Goal: Information Seeking & Learning: Learn about a topic

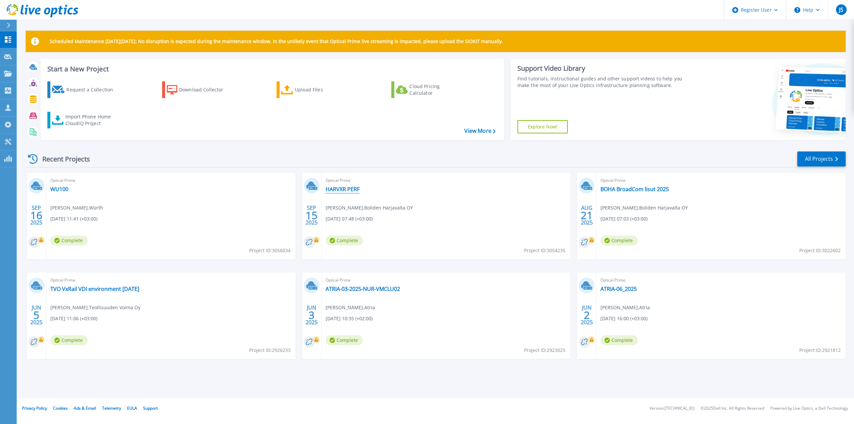
click at [341, 188] on link "HARVXR PERF" at bounding box center [343, 189] width 34 height 7
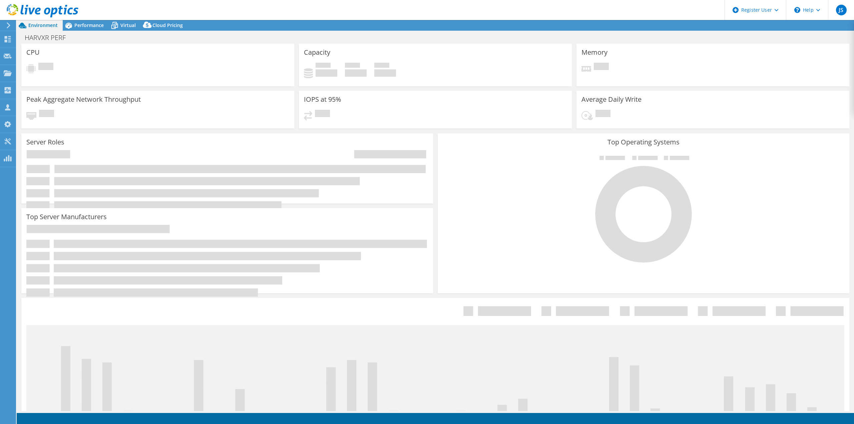
select select "USD"
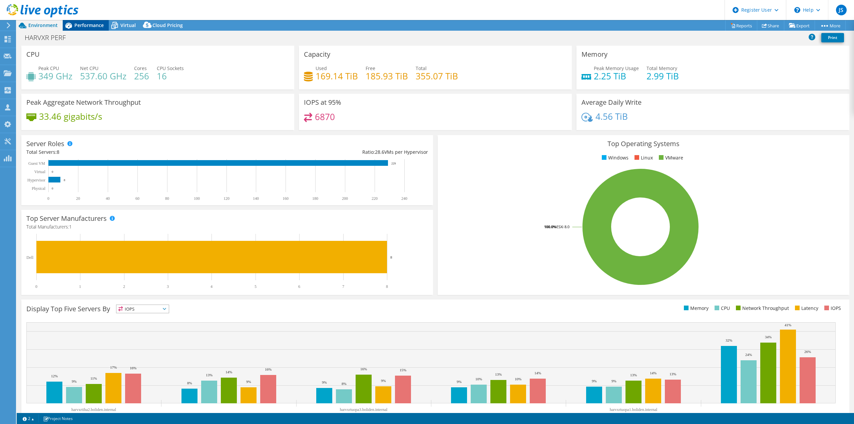
click at [88, 25] on span "Performance" at bounding box center [88, 25] width 29 height 6
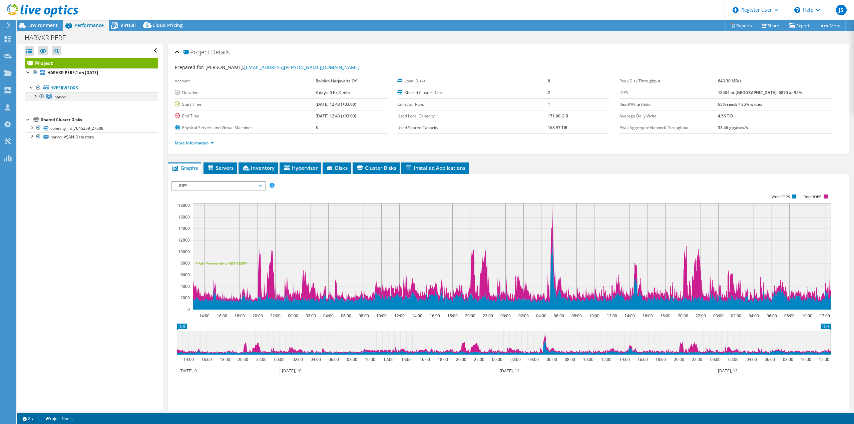
click at [36, 95] on div at bounding box center [35, 95] width 7 height 7
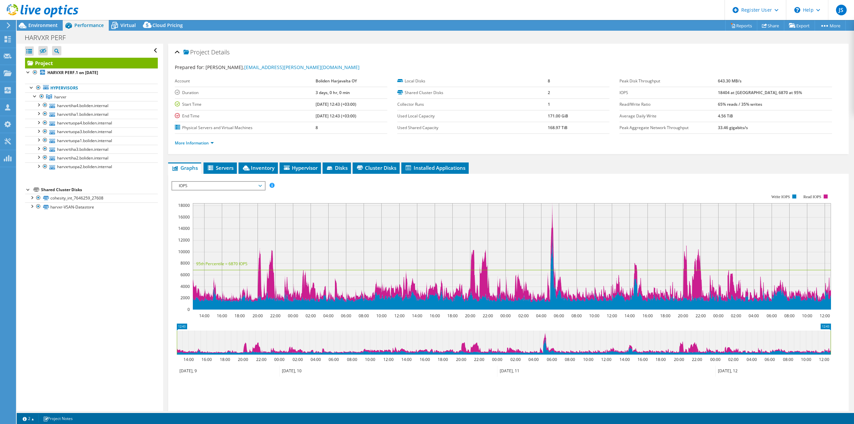
click at [260, 186] on span "IOPS" at bounding box center [219, 186] width 86 height 8
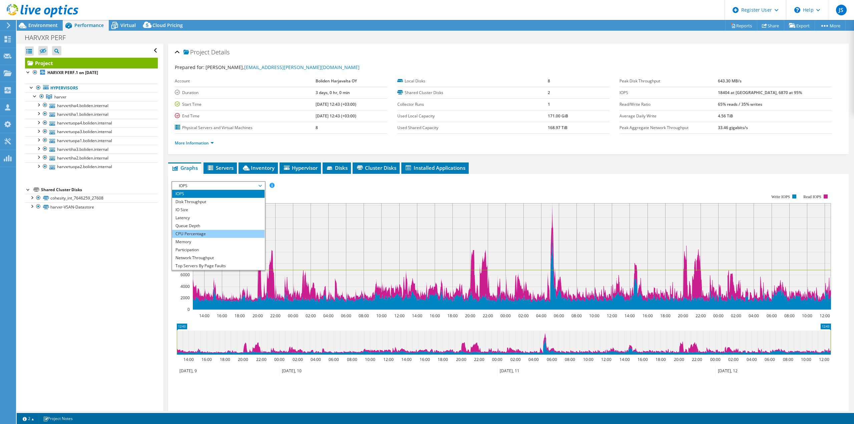
click at [230, 233] on li "CPU Percentage" at bounding box center [218, 234] width 92 height 8
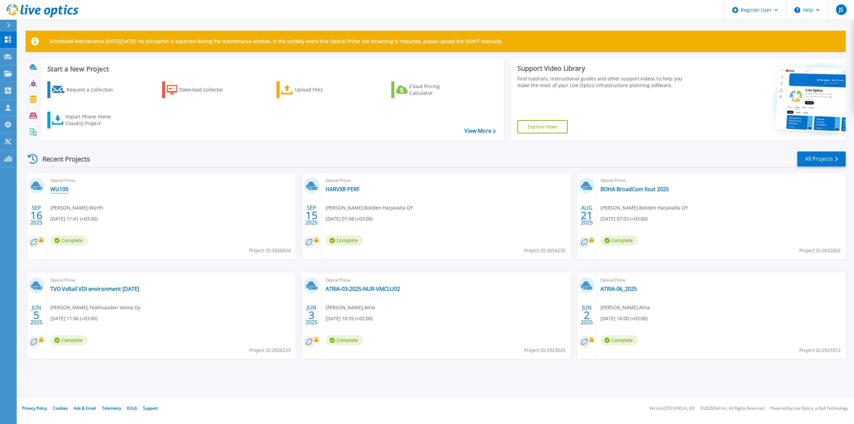
click at [56, 188] on link "WU100" at bounding box center [59, 189] width 18 height 7
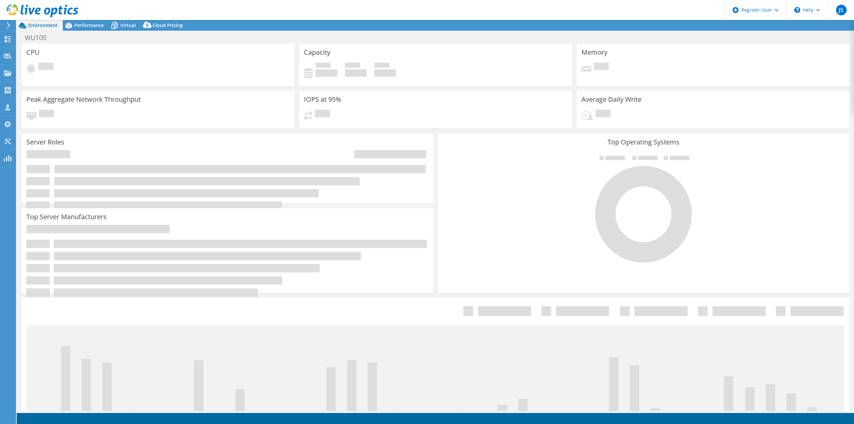
select select "USD"
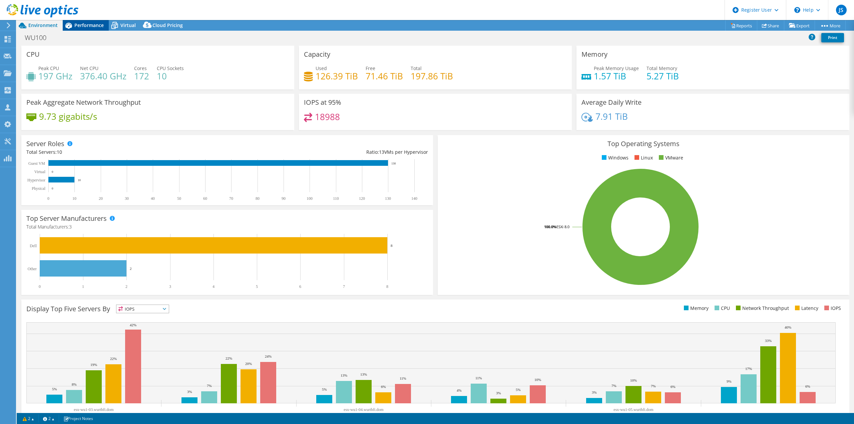
click at [88, 26] on span "Performance" at bounding box center [88, 25] width 29 height 6
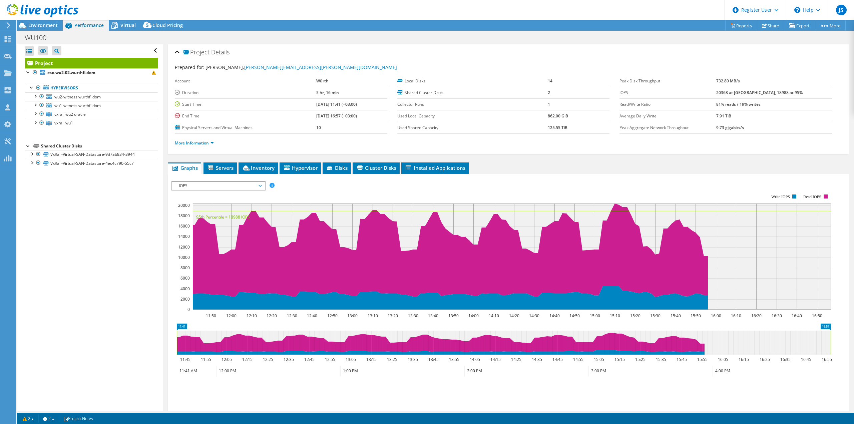
click at [261, 189] on span "IOPS" at bounding box center [219, 186] width 86 height 8
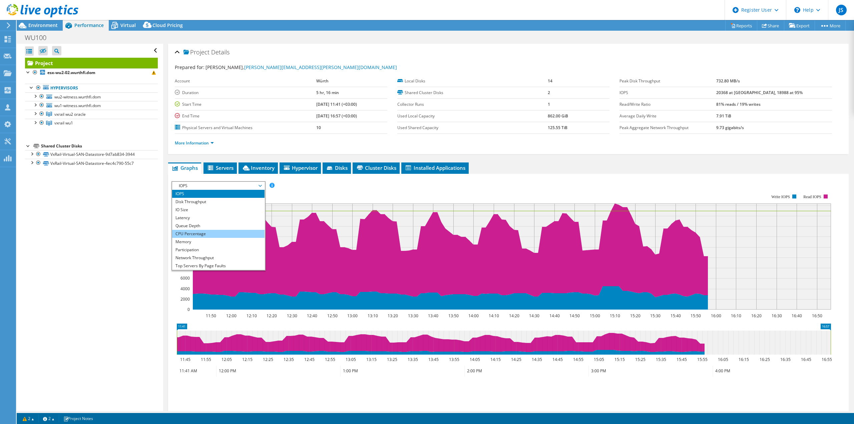
click at [234, 233] on li "CPU Percentage" at bounding box center [218, 234] width 92 height 8
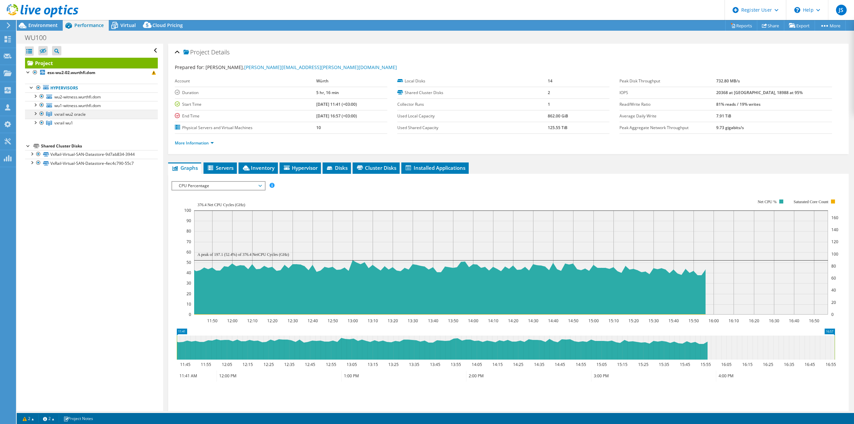
click at [36, 113] on div at bounding box center [35, 113] width 7 height 7
click at [36, 140] on div at bounding box center [35, 139] width 7 height 7
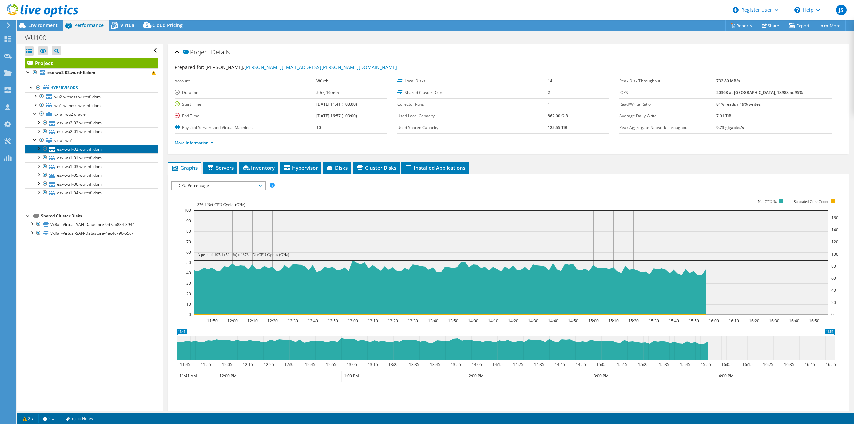
click at [66, 150] on link "esx-wu1-02.wurthfi.dom" at bounding box center [91, 149] width 133 height 9
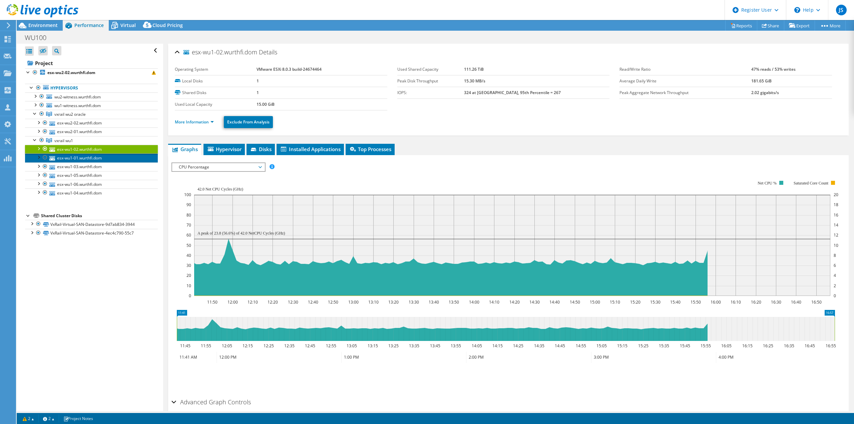
click at [64, 157] on link "esx-wu1-01.wurthfi.dom" at bounding box center [91, 157] width 133 height 9
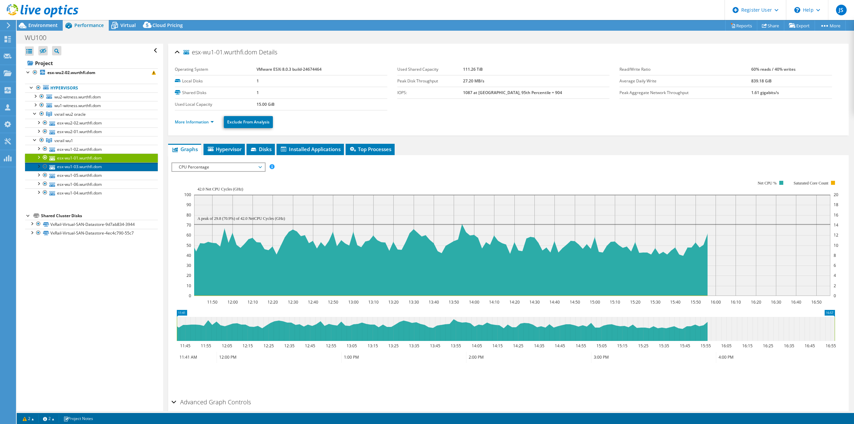
click at [64, 165] on link "esx-wu1-03.wurthfi.dom" at bounding box center [91, 167] width 133 height 9
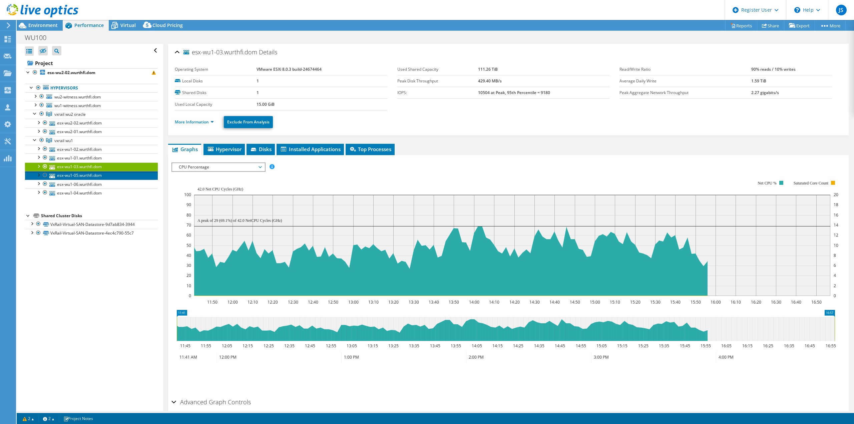
click at [63, 174] on link "esx-wu1-05.wurthfi.dom" at bounding box center [91, 175] width 133 height 9
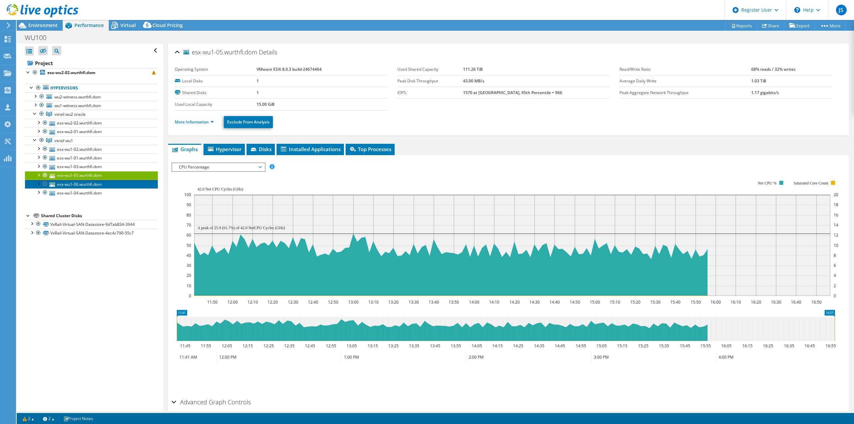
click at [62, 183] on link "esx-wu1-06.wurthfi.dom" at bounding box center [91, 184] width 133 height 9
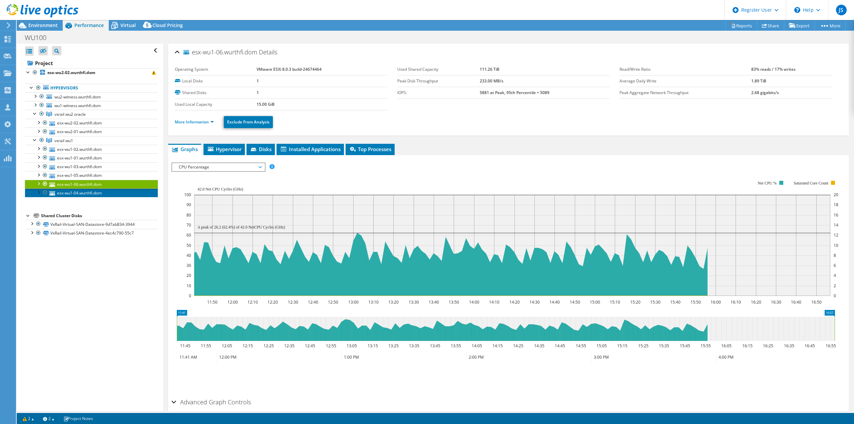
click at [64, 192] on link "esx-wu1-04.wurthfi.dom" at bounding box center [91, 193] width 133 height 9
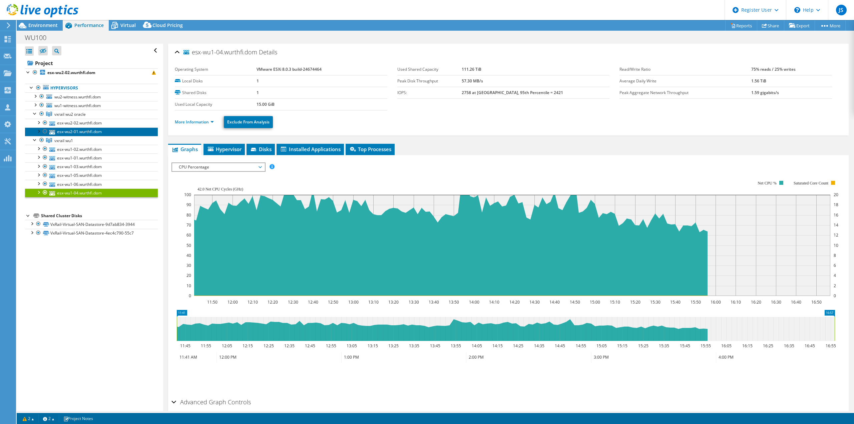
click at [67, 132] on link "esx-wu2-01.wurthfi.dom" at bounding box center [91, 131] width 133 height 9
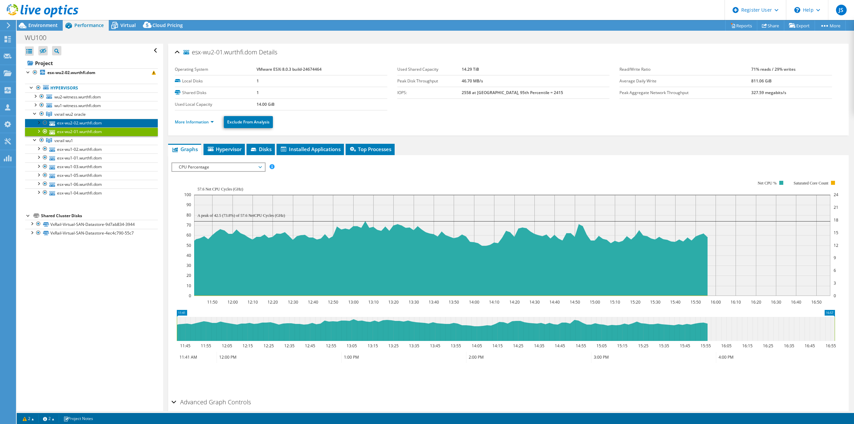
click at [68, 124] on link "esx-wu2-02.wurthfi.dom" at bounding box center [91, 123] width 133 height 9
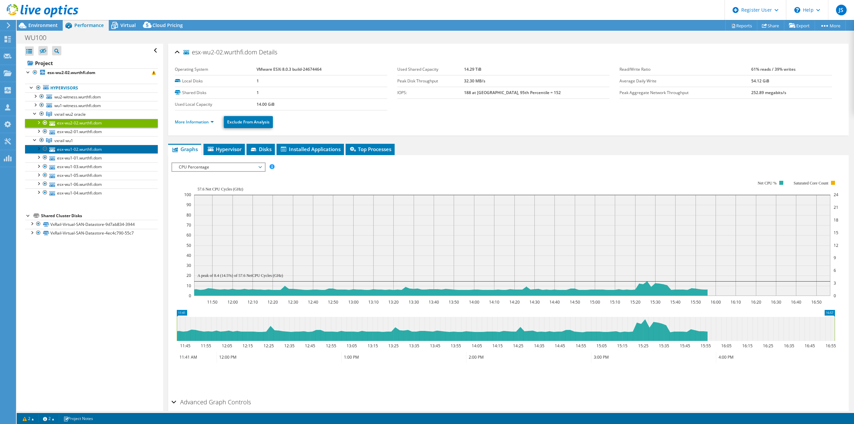
click at [67, 149] on link "esx-wu1-02.wurthfi.dom" at bounding box center [91, 149] width 133 height 9
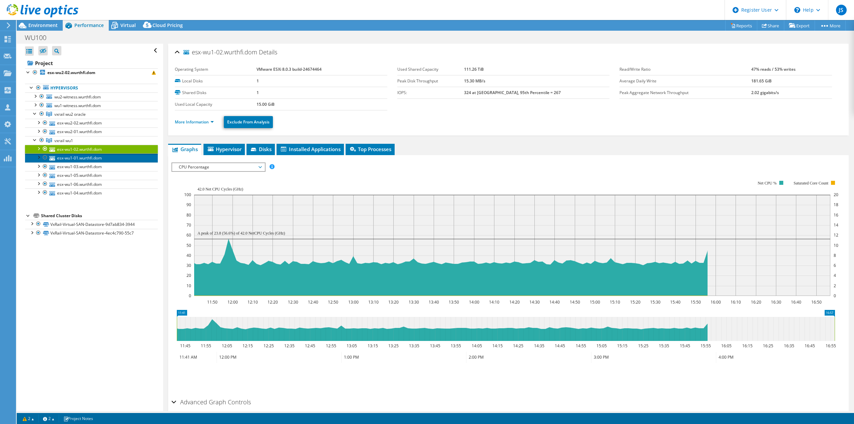
click at [85, 159] on link "esx-wu1-01.wurthfi.dom" at bounding box center [91, 157] width 133 height 9
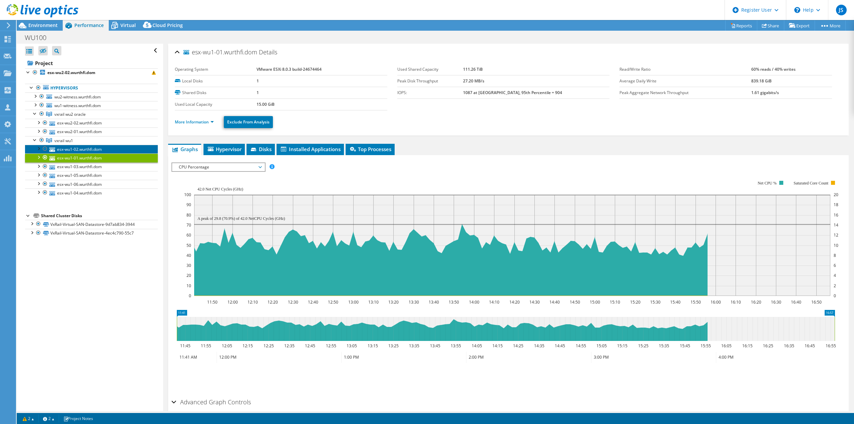
click at [85, 149] on link "esx-wu1-02.wurthfi.dom" at bounding box center [91, 149] width 133 height 9
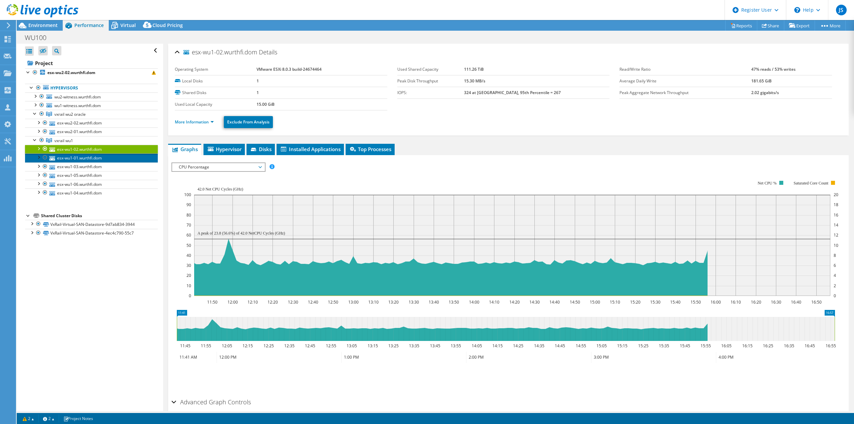
click at [82, 157] on link "esx-wu1-01.wurthfi.dom" at bounding box center [91, 157] width 133 height 9
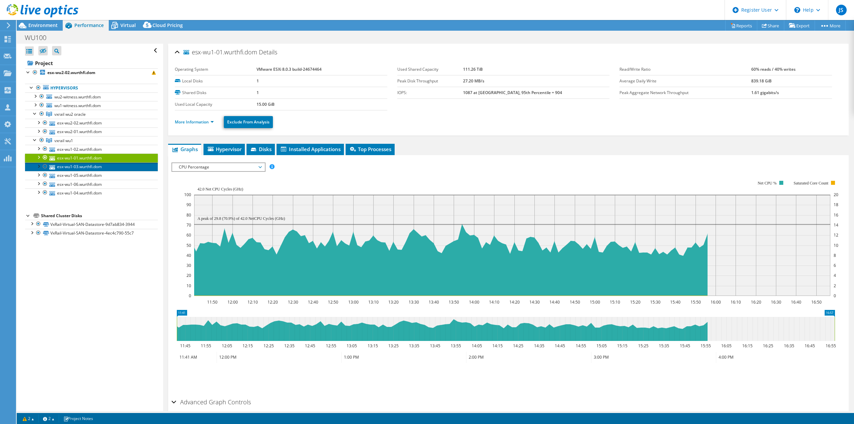
click at [81, 164] on link "esx-wu1-03.wurthfi.dom" at bounding box center [91, 167] width 133 height 9
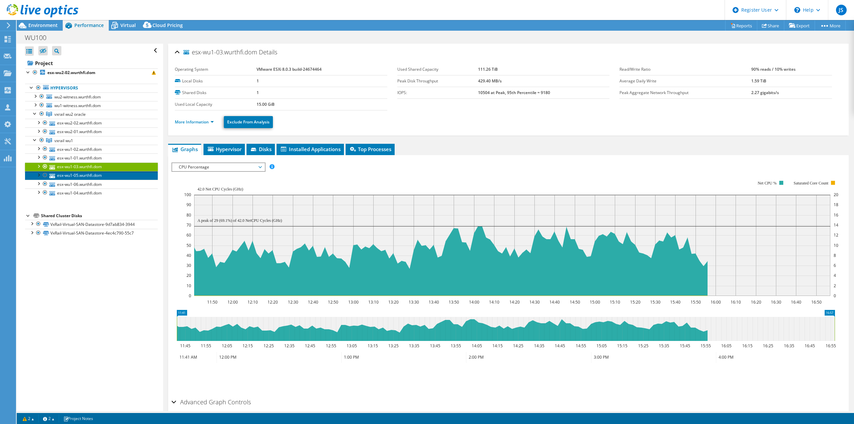
click at [80, 173] on link "esx-wu1-05.wurthfi.dom" at bounding box center [91, 175] width 133 height 9
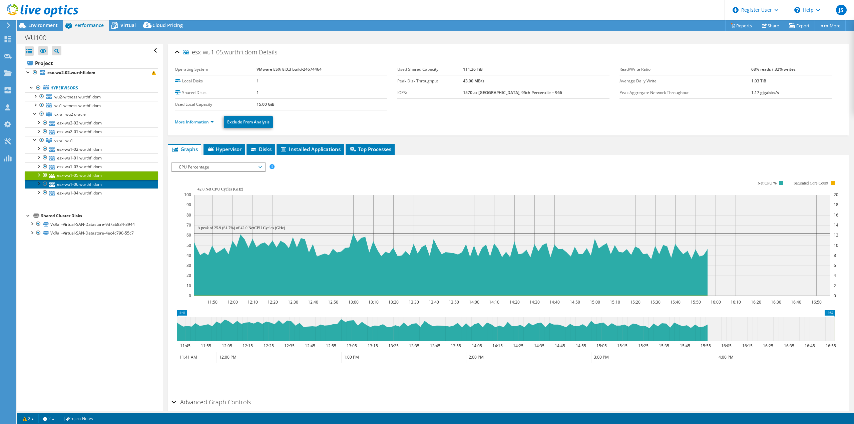
click at [80, 183] on link "esx-wu1-06.wurthfi.dom" at bounding box center [91, 184] width 133 height 9
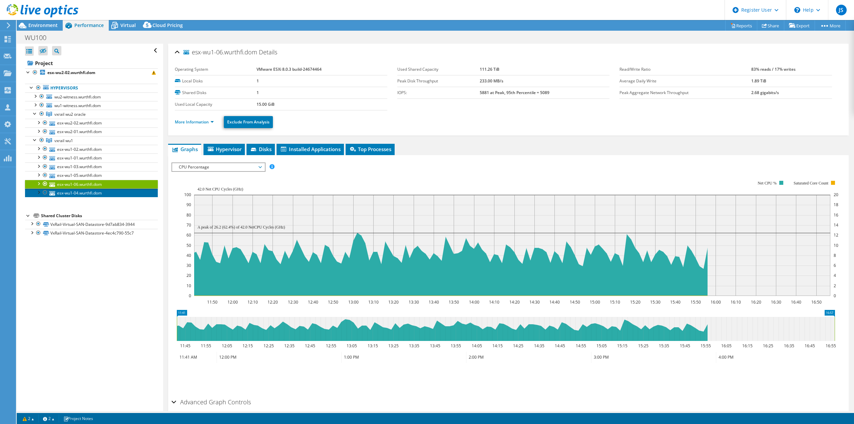
click at [81, 191] on link "esx-wu1-04.wurthfi.dom" at bounding box center [91, 193] width 133 height 9
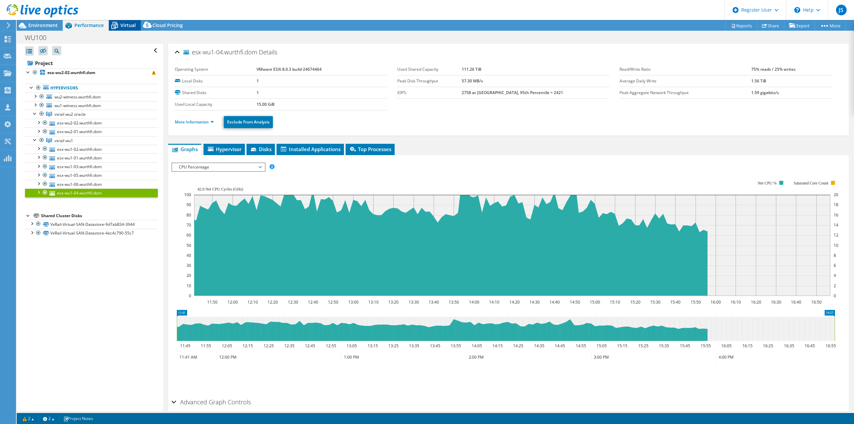
click at [124, 26] on span "Virtual" at bounding box center [127, 25] width 15 height 6
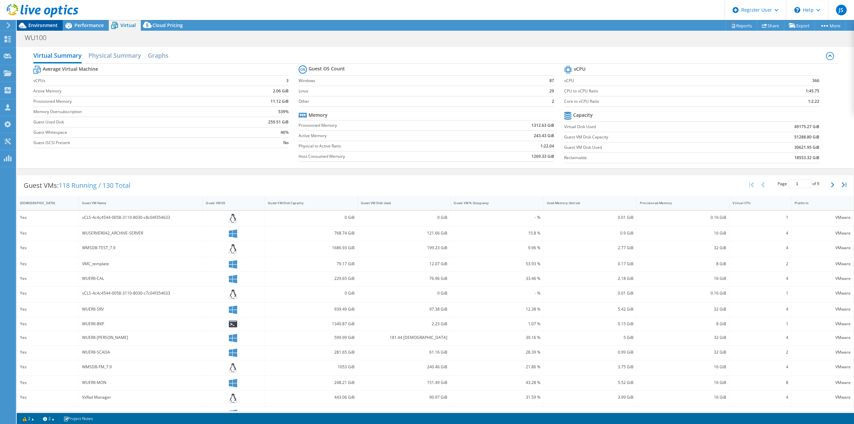
click at [54, 23] on span "Environment" at bounding box center [42, 25] width 29 height 6
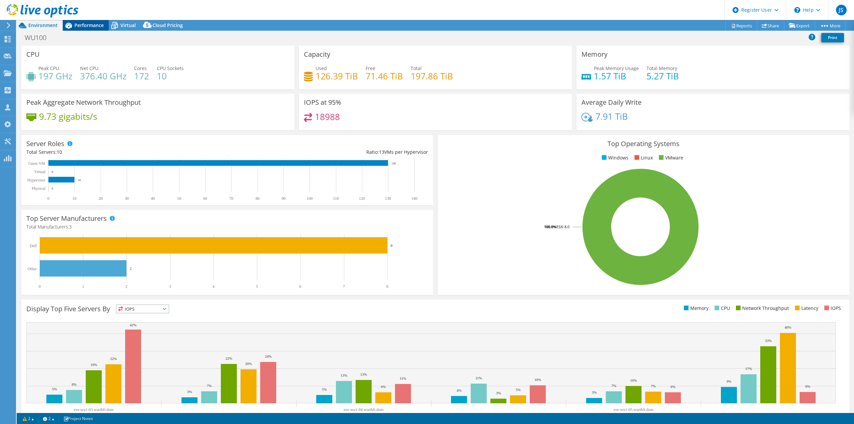
click at [89, 26] on span "Performance" at bounding box center [88, 25] width 29 height 6
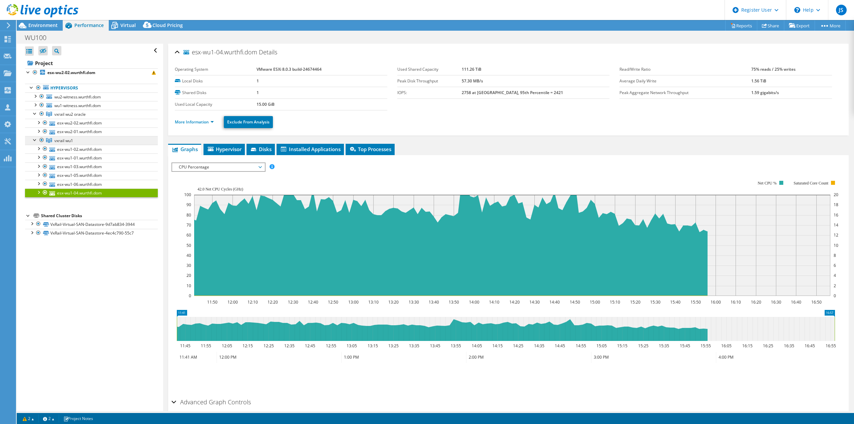
click at [66, 139] on span "vxrail wu1" at bounding box center [63, 141] width 19 height 6
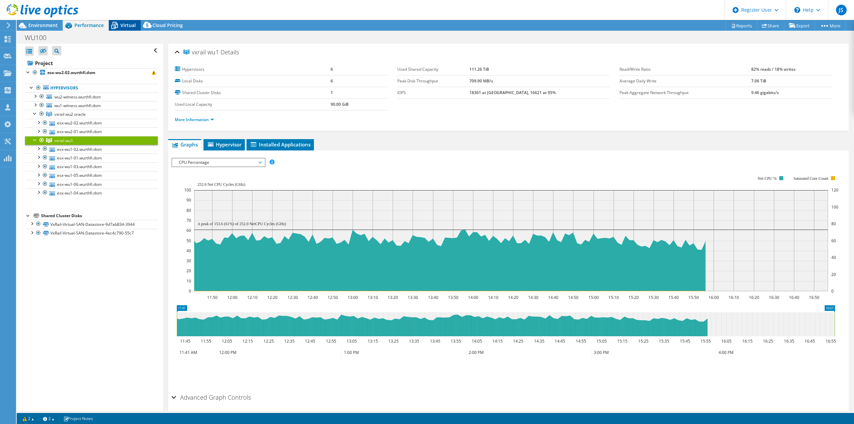
click at [121, 22] on span "Virtual" at bounding box center [127, 25] width 15 height 6
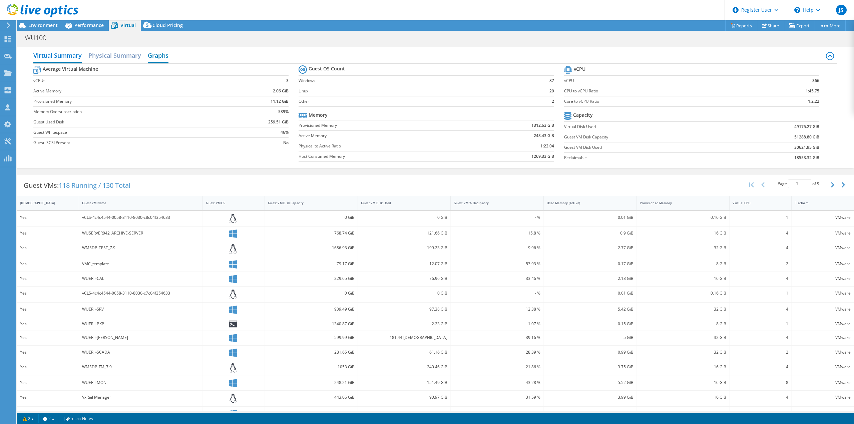
click at [154, 57] on h2 "Graphs" at bounding box center [158, 56] width 21 height 15
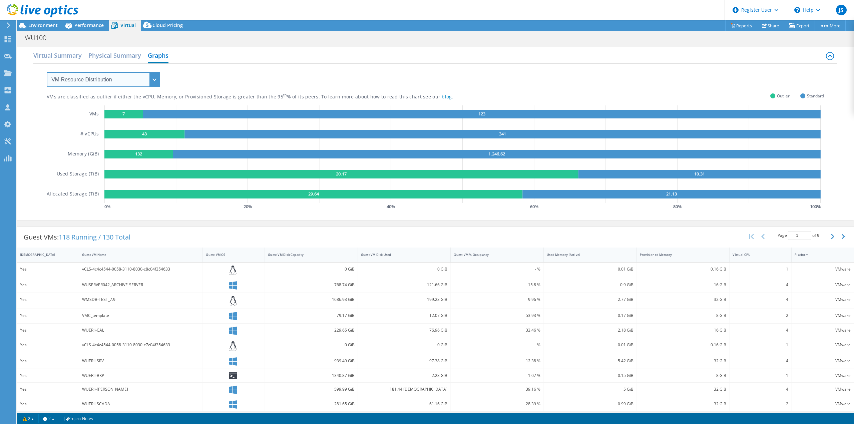
click at [158, 81] on select "VM Resource Distribution Provisioning Contrast Over Provisioning" at bounding box center [103, 79] width 113 height 15
select select "Over Provisioning"
click at [47, 72] on select "VM Resource Distribution Provisioning Contrast Over Provisioning" at bounding box center [103, 79] width 113 height 15
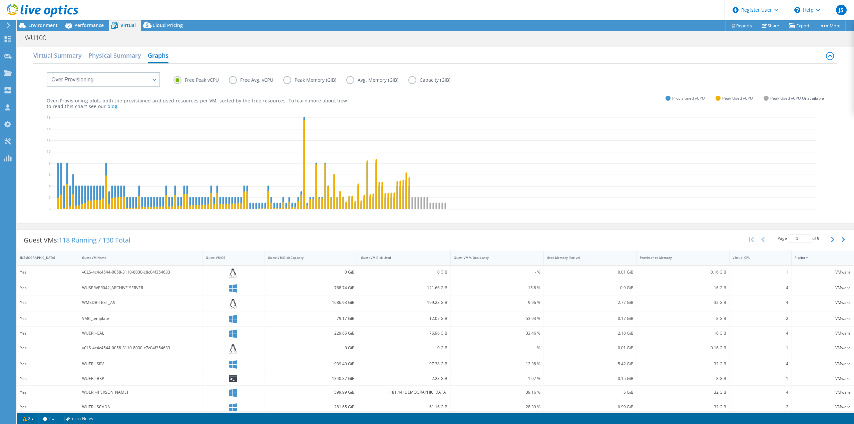
click at [290, 78] on label "Peak Memory (GiB)" at bounding box center [314, 80] width 63 height 8
click at [0, 0] on input "Peak Memory (GiB)" at bounding box center [0, 0] width 0 height 0
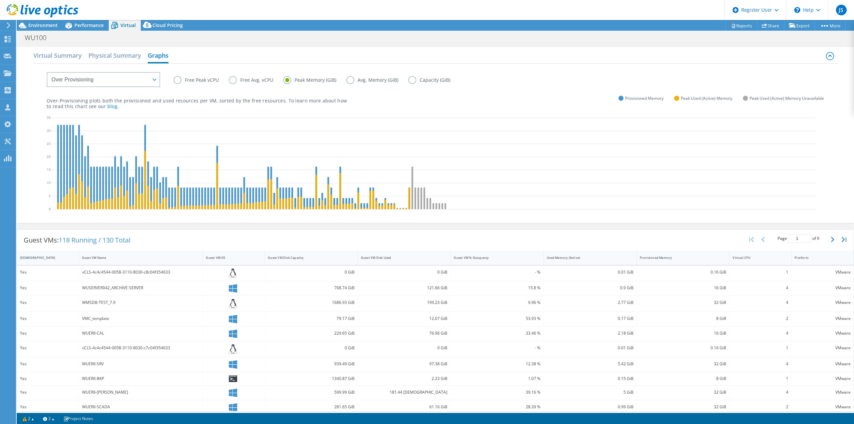
click at [351, 77] on label "Avg. Memory (GiB)" at bounding box center [377, 80] width 62 height 8
click at [0, 0] on input "Avg. Memory (GiB)" at bounding box center [0, 0] width 0 height 0
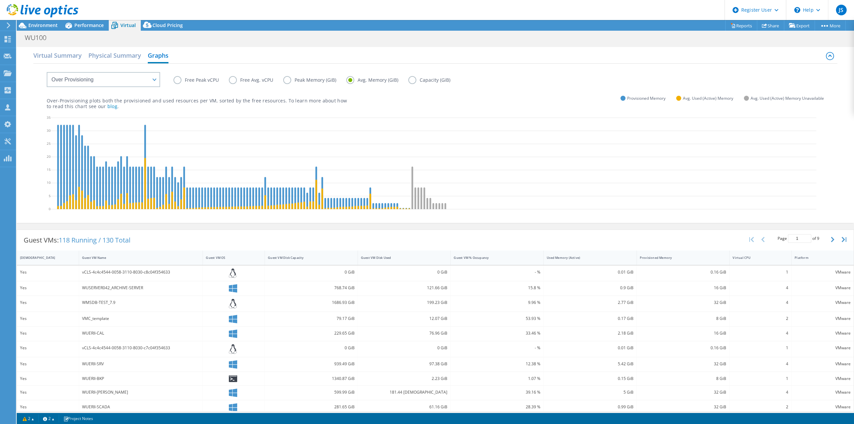
click at [177, 82] on label "Free Peak vCPU" at bounding box center [201, 80] width 55 height 8
click at [0, 0] on input "Free Peak vCPU" at bounding box center [0, 0] width 0 height 0
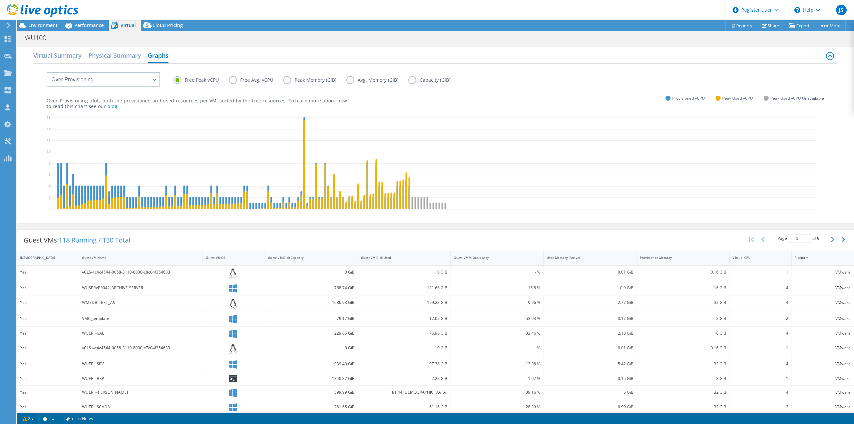
click at [234, 79] on label "Free Avg. vCPU" at bounding box center [256, 80] width 54 height 8
click at [0, 0] on input "Free Avg. vCPU" at bounding box center [0, 0] width 0 height 0
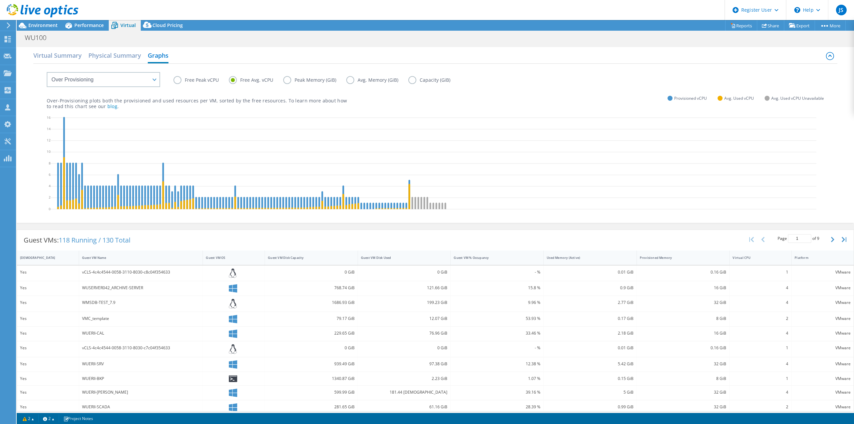
click at [176, 80] on label "Free Peak vCPU" at bounding box center [201, 80] width 55 height 8
click at [0, 0] on input "Free Peak vCPU" at bounding box center [0, 0] width 0 height 0
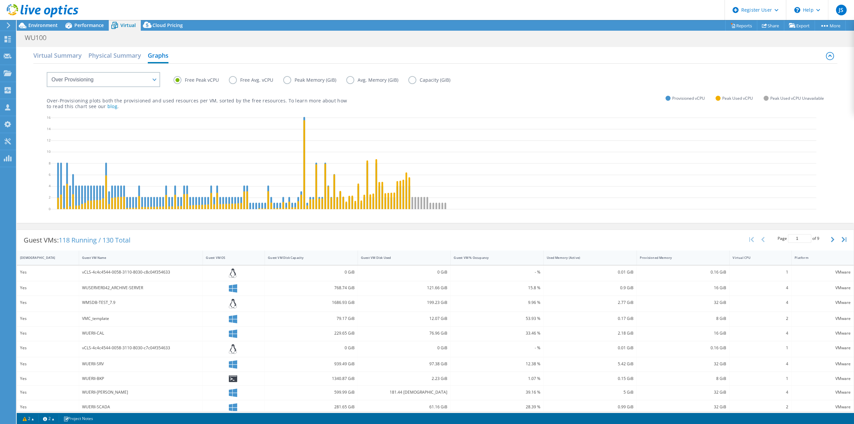
click at [233, 79] on label "Free Avg. vCPU" at bounding box center [256, 80] width 54 height 8
click at [0, 0] on input "Free Avg. vCPU" at bounding box center [0, 0] width 0 height 0
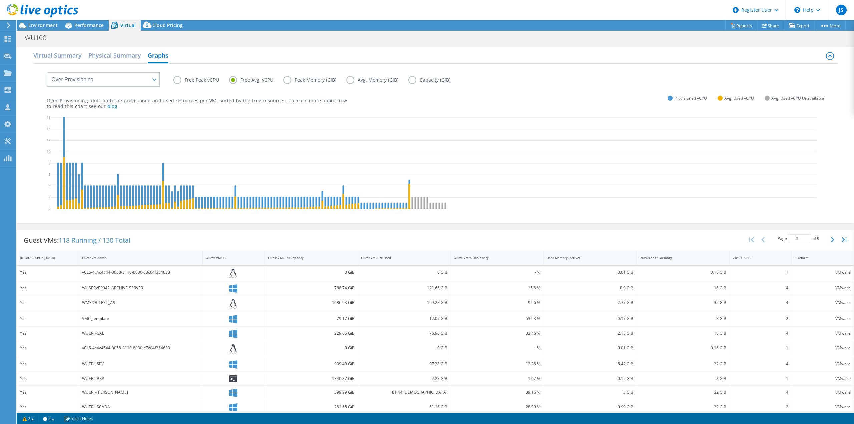
click at [178, 81] on label "Free Peak vCPU" at bounding box center [201, 80] width 55 height 8
click at [0, 0] on input "Free Peak vCPU" at bounding box center [0, 0] width 0 height 0
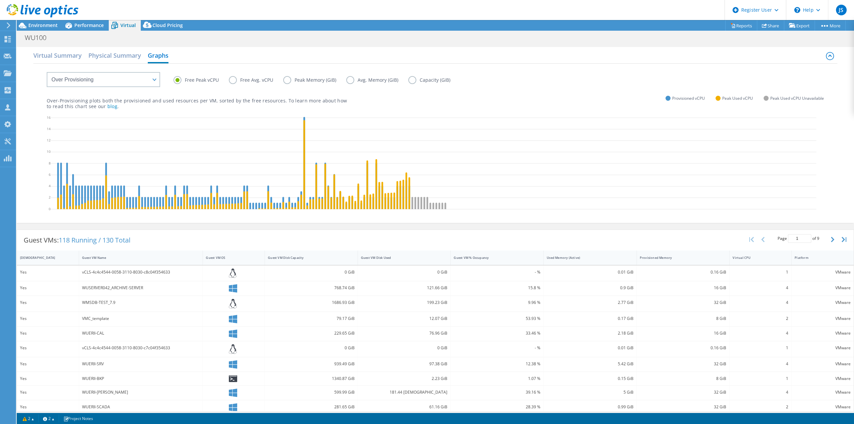
click at [286, 79] on label "Peak Memory (GiB)" at bounding box center [314, 80] width 63 height 8
click at [0, 0] on input "Peak Memory (GiB)" at bounding box center [0, 0] width 0 height 0
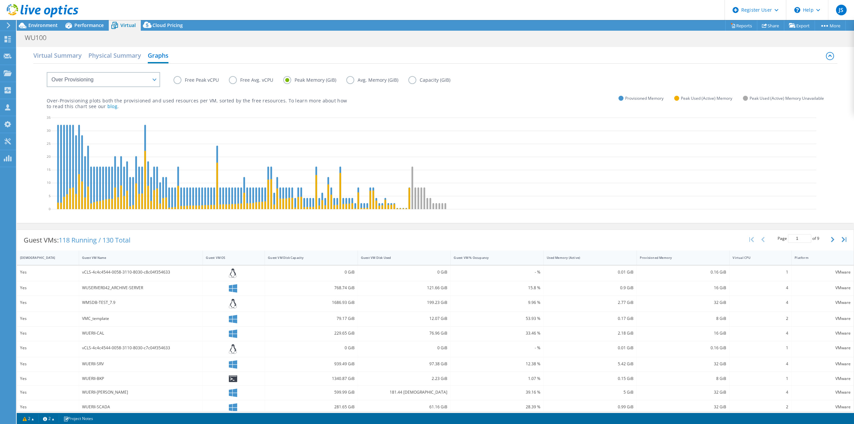
click at [410, 78] on label "Capacity (GiB)" at bounding box center [434, 80] width 52 height 8
click at [0, 0] on input "Capacity (GiB)" at bounding box center [0, 0] width 0 height 0
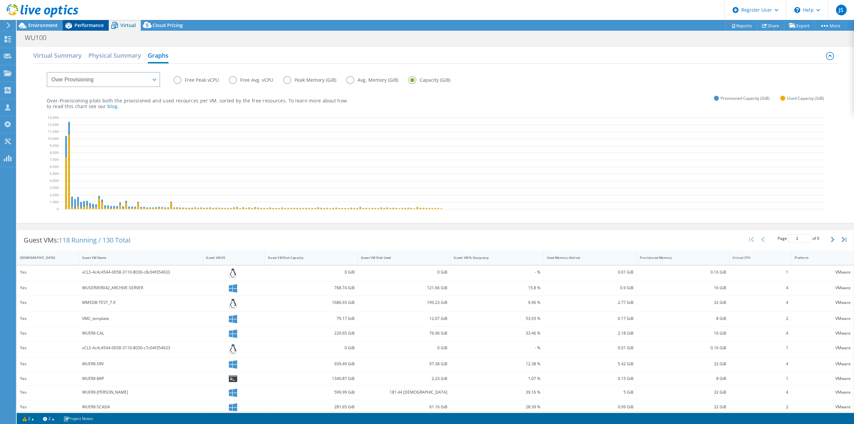
click at [81, 23] on span "Performance" at bounding box center [88, 25] width 29 height 6
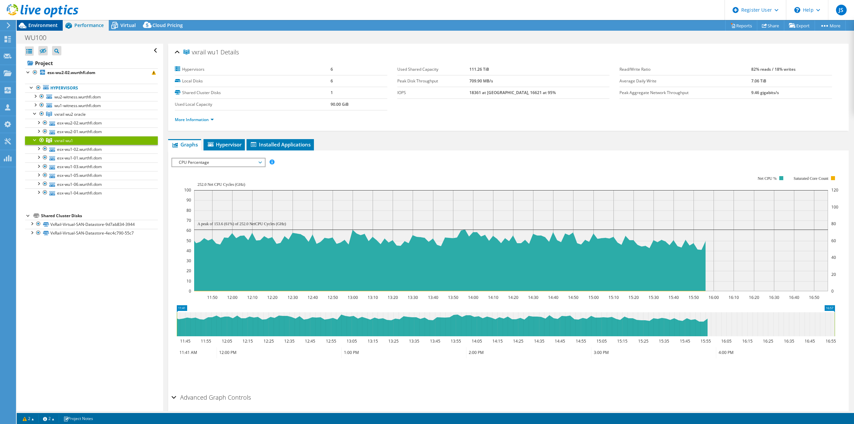
click at [38, 26] on span "Environment" at bounding box center [42, 25] width 29 height 6
